Goal: Task Accomplishment & Management: Manage account settings

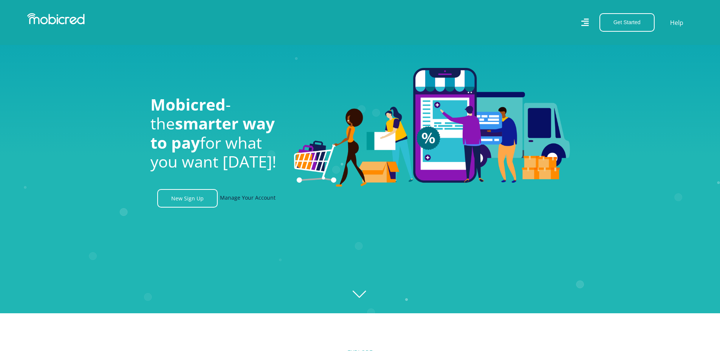
scroll to position [0, 1400]
click at [232, 201] on link "Manage Your Account" at bounding box center [248, 198] width 56 height 19
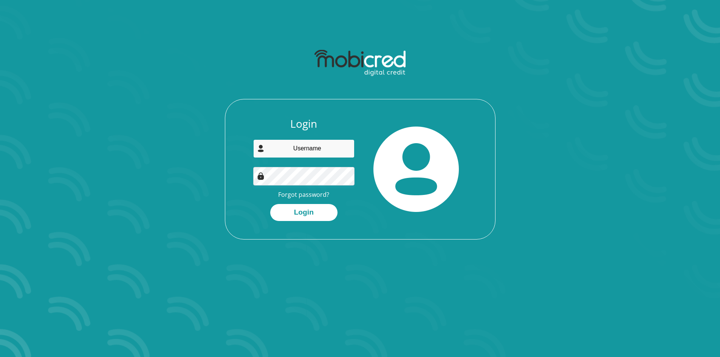
type input "letichiaklopper1@gmail.com"
click at [318, 151] on input "letichiaklopper1@gmail.com" at bounding box center [303, 148] width 101 height 19
click at [303, 215] on button "Login" at bounding box center [303, 212] width 67 height 17
